Goal: Navigation & Orientation: Find specific page/section

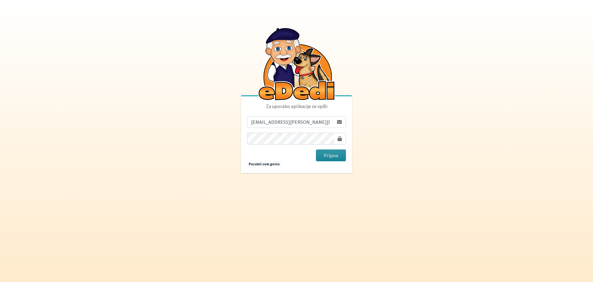
click at [334, 157] on button "Prijava" at bounding box center [331, 155] width 30 height 12
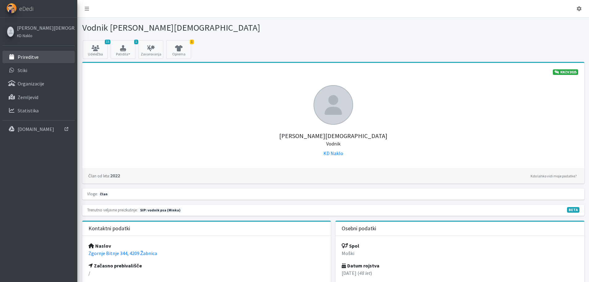
click at [31, 58] on p "Prireditve" at bounding box center [28, 57] width 21 height 6
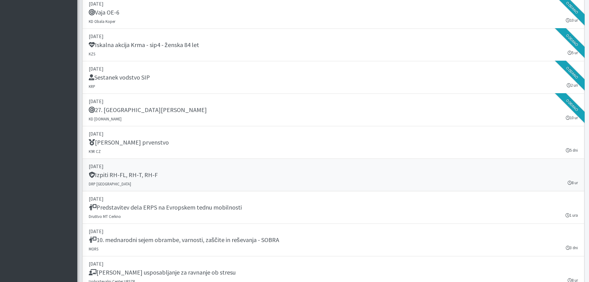
scroll to position [773, 0]
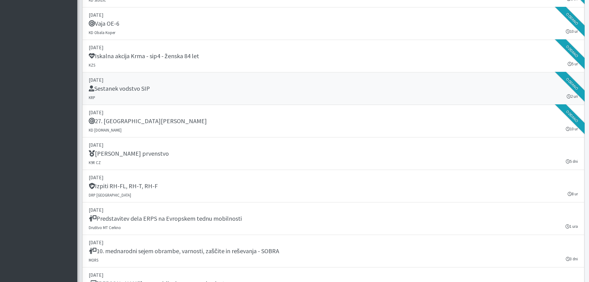
click at [138, 89] on h5 "Sestanek vodstvo SIP" at bounding box center [119, 88] width 61 height 7
